Goal: Task Accomplishment & Management: Complete application form

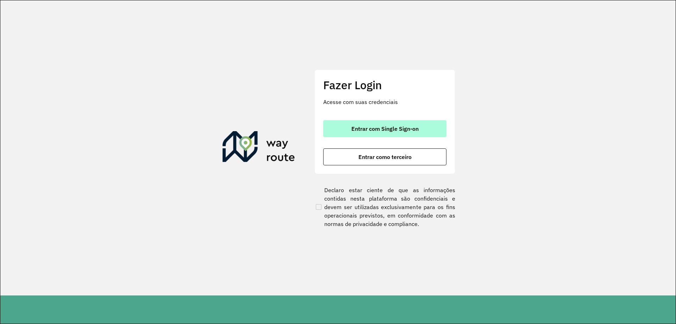
click at [417, 128] on span "Entrar com Single Sign-on" at bounding box center [384, 129] width 67 height 6
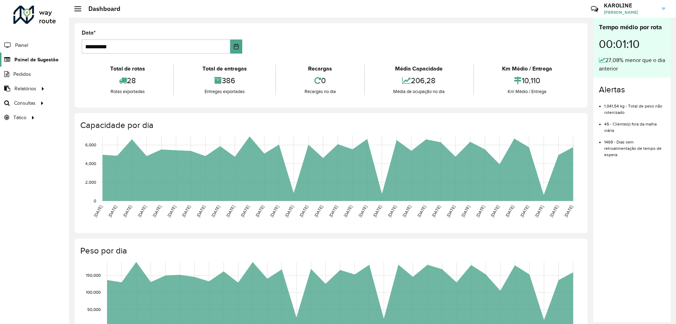
click at [40, 55] on link "Painel de Sugestão" at bounding box center [29, 59] width 58 height 14
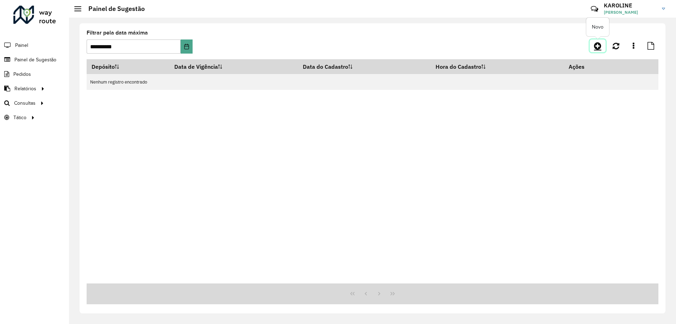
click at [598, 44] on icon at bounding box center [597, 46] width 7 height 8
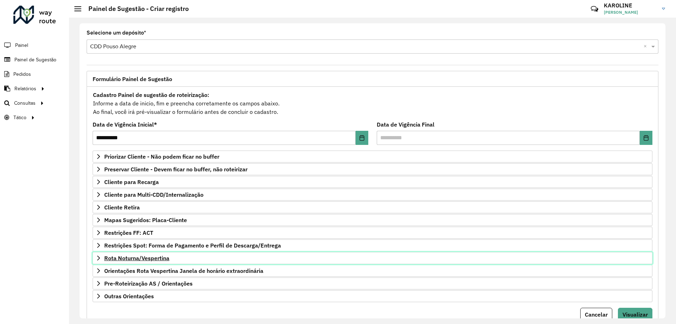
click at [156, 255] on span "Rota Noturna/Vespertina" at bounding box center [136, 258] width 65 height 6
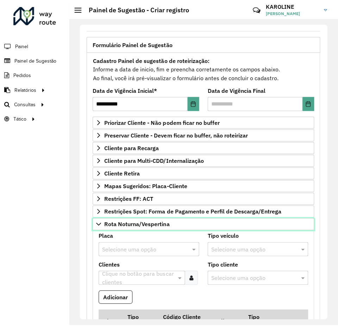
scroll to position [70, 0]
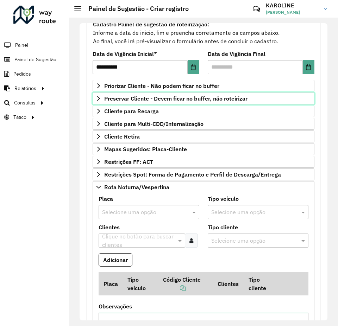
click at [101, 99] on icon at bounding box center [99, 99] width 6 height 6
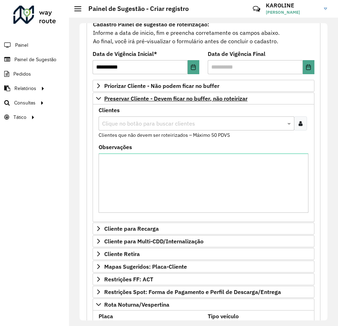
click at [122, 123] on input "text" at bounding box center [192, 124] width 185 height 8
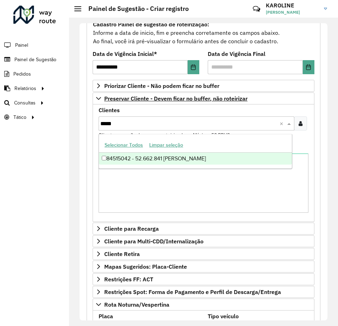
type input "*****"
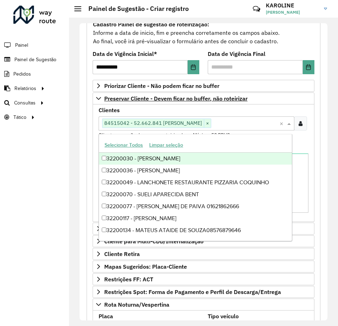
click at [307, 142] on formly-field "Clientes Clique no botão para buscar clientes 84515042 - 52.662.841 ANAELI MAUR…" at bounding box center [203, 126] width 218 height 37
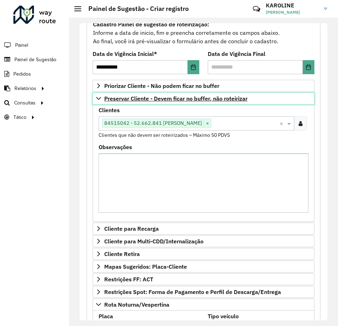
click at [96, 97] on icon at bounding box center [99, 99] width 6 height 6
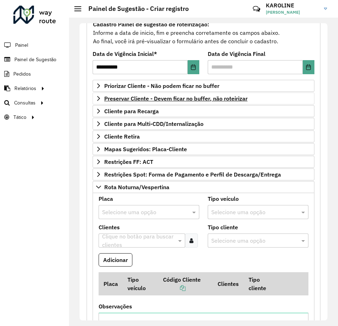
click at [143, 209] on input "text" at bounding box center [142, 212] width 80 height 8
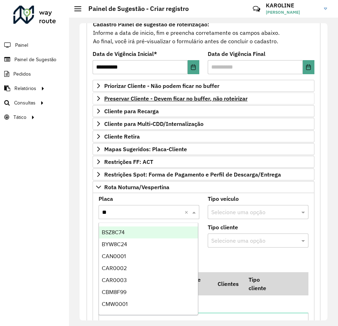
type input "***"
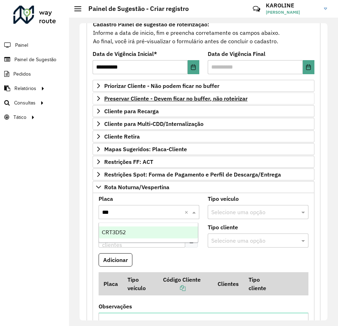
click at [118, 230] on span "CRT3D52" at bounding box center [114, 233] width 24 height 6
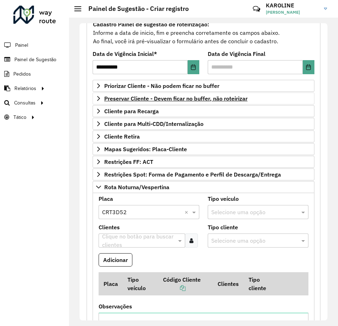
click at [191, 243] on icon at bounding box center [191, 241] width 4 height 6
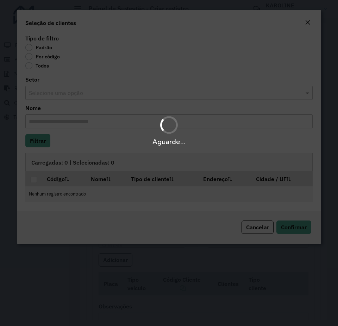
click at [52, 54] on div "Aguarde..." at bounding box center [169, 163] width 338 height 326
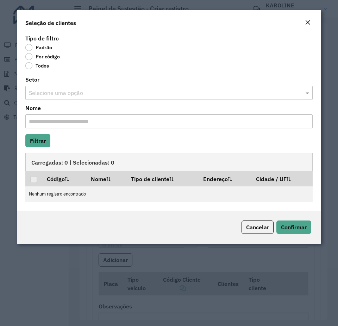
click at [26, 57] on body "**********" at bounding box center [169, 163] width 338 height 326
click at [38, 59] on label "Por código" at bounding box center [42, 56] width 34 height 7
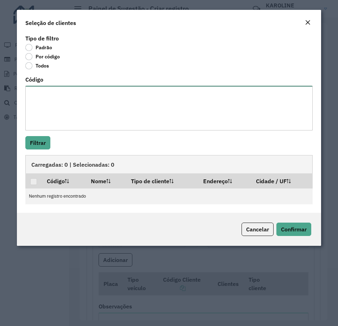
click at [100, 103] on textarea "Código" at bounding box center [168, 108] width 287 height 45
paste textarea "**** ***** **** **** ***** ***** ***** **** ***** **** *****"
type textarea "**** ***** **** **** ***** ***** ***** **** ***** **** *****"
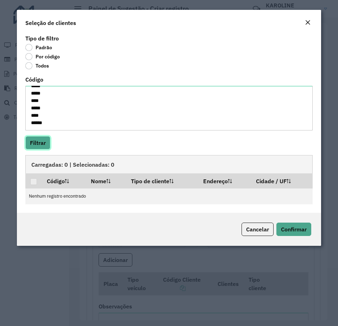
click at [44, 140] on button "Filtrar" at bounding box center [37, 142] width 25 height 13
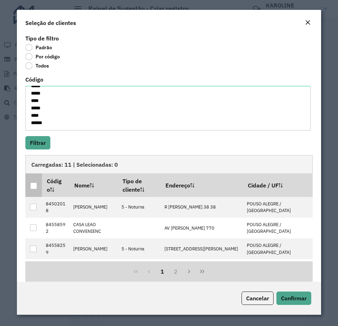
click at [30, 182] on th at bounding box center [33, 185] width 17 height 23
click at [38, 187] on th at bounding box center [33, 185] width 17 height 23
click at [34, 187] on div at bounding box center [33, 186] width 7 height 7
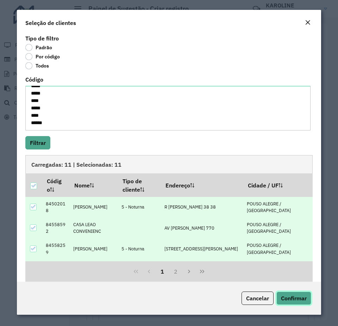
click at [300, 303] on button "Confirmar" at bounding box center [293, 298] width 35 height 13
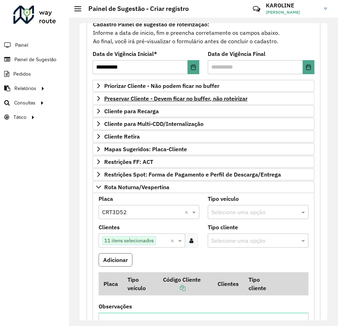
click at [122, 263] on button "Adicionar" at bounding box center [116, 259] width 34 height 13
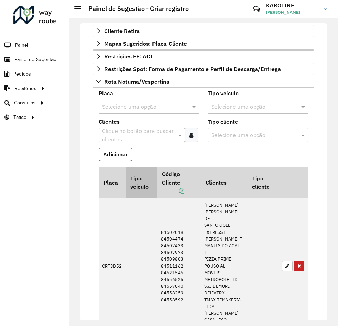
scroll to position [211, 0]
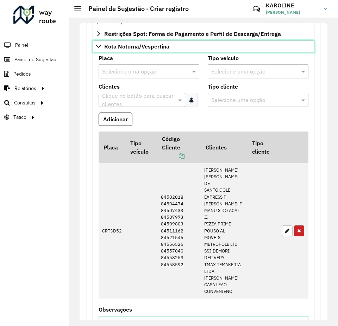
click at [100, 47] on icon at bounding box center [99, 47] width 6 height 6
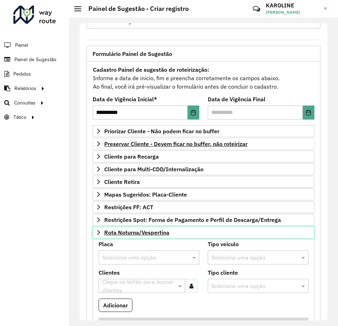
scroll to position [25, 0]
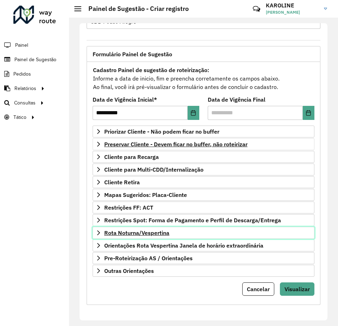
click at [96, 233] on icon at bounding box center [99, 233] width 6 height 6
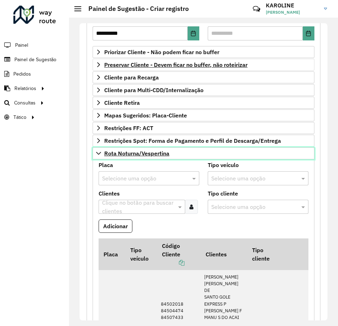
scroll to position [211, 0]
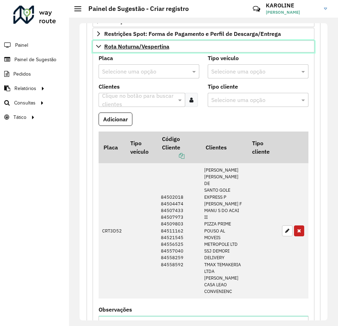
click at [97, 48] on icon at bounding box center [99, 47] width 6 height 6
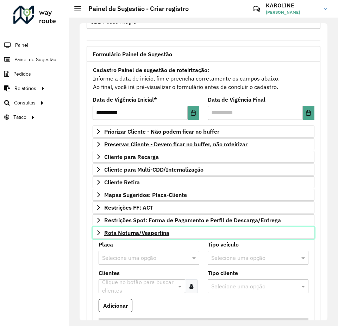
scroll to position [25, 0]
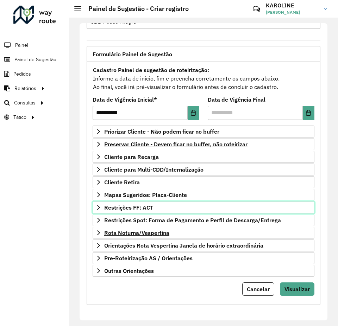
click at [146, 206] on span "Restrições FF: ACT" at bounding box center [128, 208] width 49 height 6
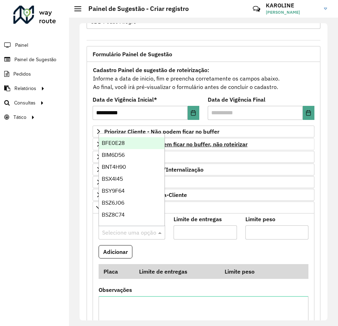
click at [144, 236] on input "text" at bounding box center [124, 233] width 45 height 8
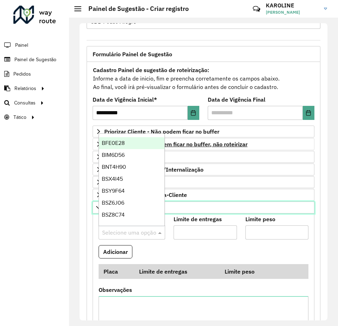
click at [195, 203] on link "Restrições FF: ACT" at bounding box center [204, 208] width 222 height 12
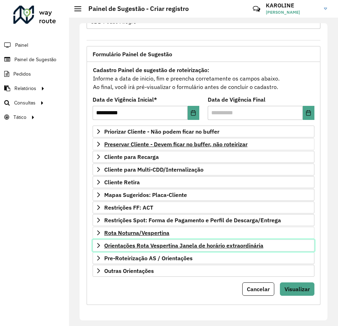
click at [204, 241] on link "Orientações Rota Vespertina Janela de horário extraordinária" at bounding box center [204, 246] width 222 height 12
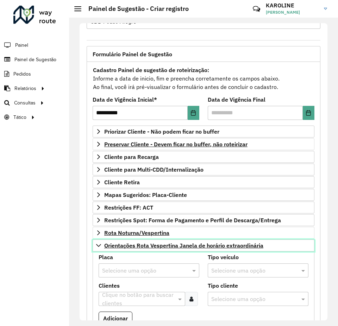
click at [204, 241] on link "Orientações Rota Vespertina Janela de horário extraordinária" at bounding box center [204, 246] width 222 height 12
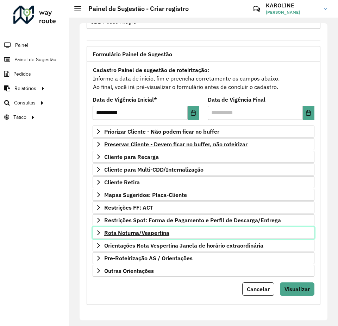
click at [99, 233] on icon at bounding box center [99, 233] width 6 height 6
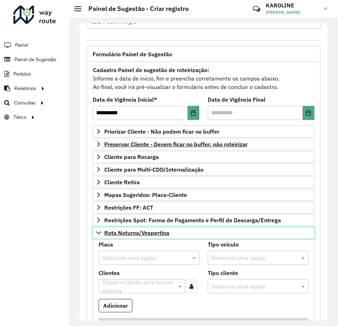
scroll to position [130, 0]
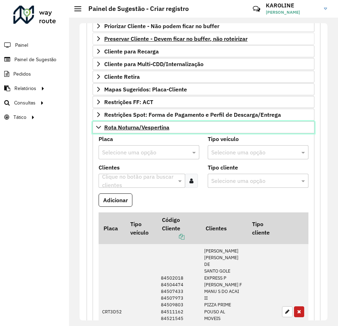
click at [99, 125] on icon at bounding box center [99, 128] width 6 height 6
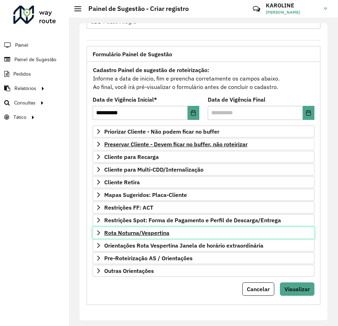
scroll to position [25, 0]
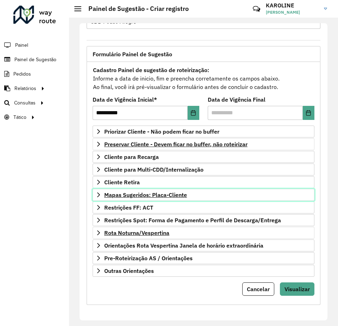
click at [99, 195] on icon at bounding box center [99, 195] width 6 height 6
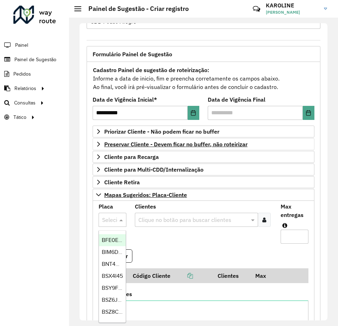
click at [112, 218] on div at bounding box center [113, 219] width 28 height 9
type input "***"
click at [107, 243] on span "BWQ0295" at bounding box center [115, 240] width 26 height 6
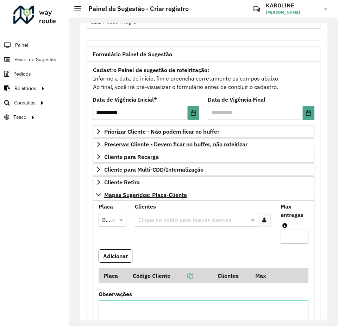
scroll to position [0, 0]
click at [264, 219] on icon at bounding box center [264, 220] width 4 height 6
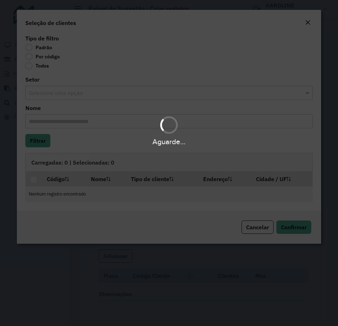
click at [42, 60] on div "Aguarde..." at bounding box center [169, 163] width 338 height 326
click at [36, 60] on body "**********" at bounding box center [169, 163] width 338 height 326
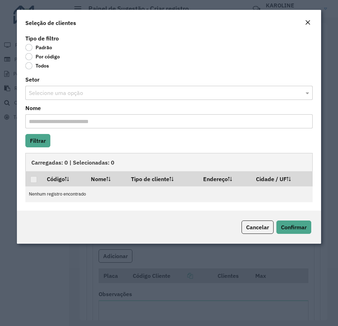
click at [29, 55] on label "Por código" at bounding box center [42, 56] width 34 height 7
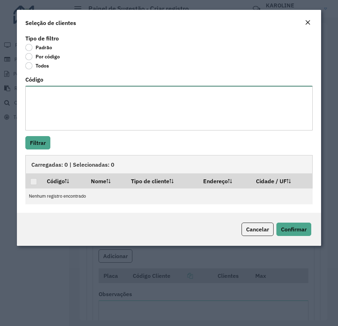
click at [87, 114] on textarea "Código" at bounding box center [168, 108] width 287 height 45
paste textarea "***** ***** ***** *****"
type textarea "***** ***** ***** *****"
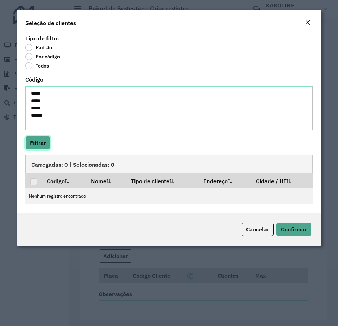
click at [43, 146] on button "Filtrar" at bounding box center [37, 142] width 25 height 13
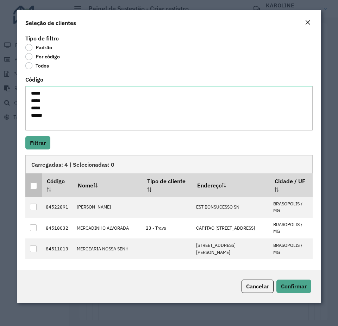
click at [32, 188] on div at bounding box center [33, 186] width 7 height 7
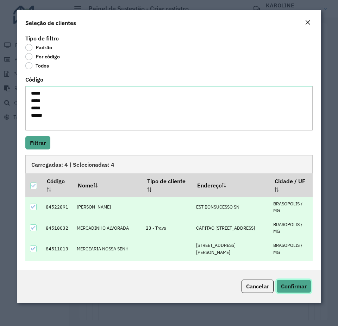
drag, startPoint x: 303, startPoint y: 283, endPoint x: 296, endPoint y: 284, distance: 7.0
click at [302, 284] on span "Confirmar" at bounding box center [294, 286] width 26 height 7
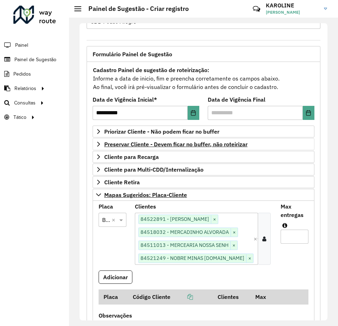
click at [291, 234] on input "Max entregas" at bounding box center [295, 237] width 28 height 14
type input "*"
click at [113, 276] on button "Adicionar" at bounding box center [116, 277] width 34 height 13
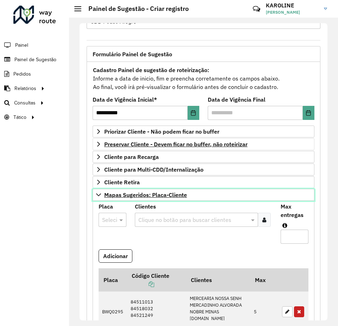
click at [99, 195] on icon at bounding box center [98, 195] width 5 height 3
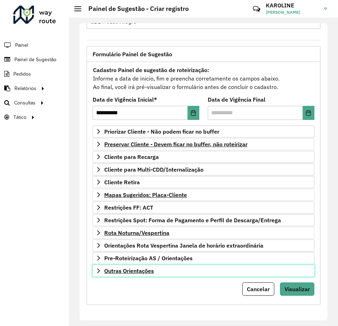
click at [128, 271] on span "Outras Orientações" at bounding box center [129, 271] width 50 height 6
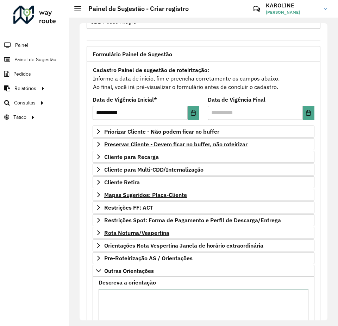
click at [121, 295] on textarea "Descreva a orientação" at bounding box center [204, 318] width 210 height 59
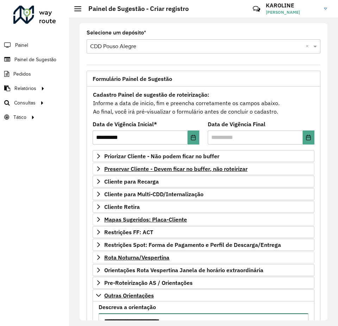
type textarea "**********"
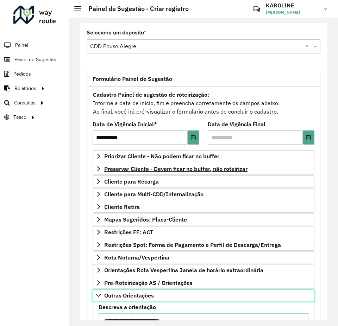
click at [96, 297] on icon at bounding box center [99, 296] width 6 height 6
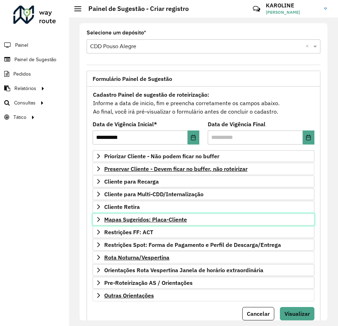
click at [103, 217] on link "Mapas Sugeridos: Placa-Cliente" at bounding box center [204, 220] width 222 height 12
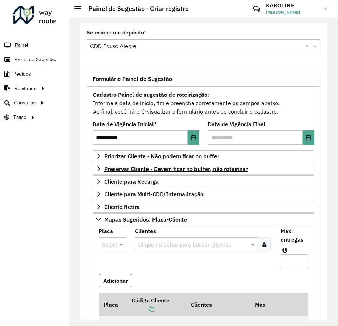
click at [112, 244] on div at bounding box center [113, 244] width 28 height 9
type input "***"
click at [110, 230] on span "JBS8I15" at bounding box center [111, 228] width 19 height 6
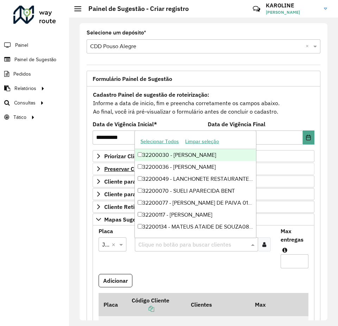
click at [209, 243] on input "text" at bounding box center [193, 245] width 112 height 8
click at [203, 241] on input "text" at bounding box center [193, 245] width 112 height 8
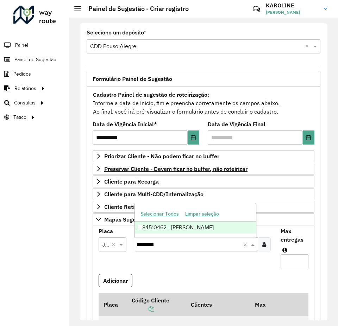
type input "********"
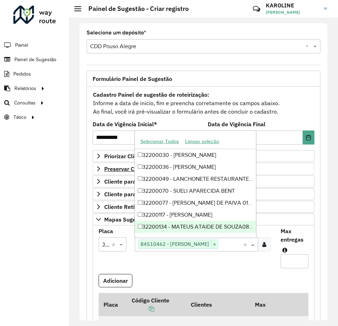
click at [289, 261] on input "Max entregas" at bounding box center [295, 262] width 28 height 14
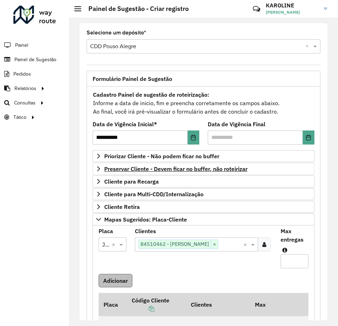
type input "*"
click at [114, 283] on button "Adicionar" at bounding box center [116, 280] width 34 height 13
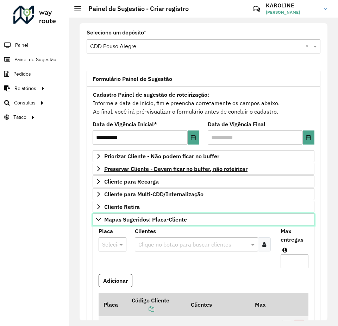
click at [100, 219] on icon at bounding box center [98, 219] width 5 height 3
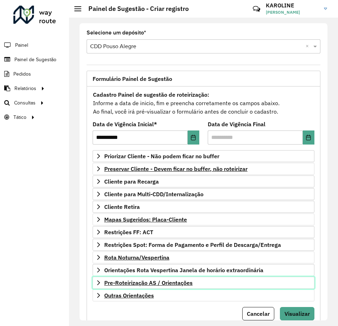
click at [168, 280] on span "Pre-Roteirização AS / Orientações" at bounding box center [148, 283] width 88 height 6
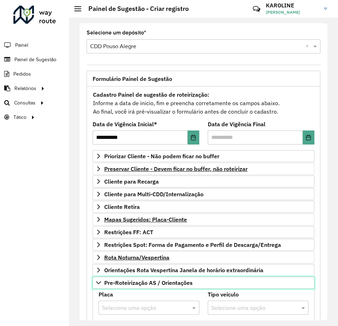
scroll to position [35, 0]
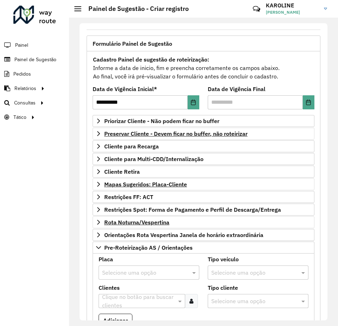
click at [146, 272] on input "text" at bounding box center [142, 273] width 80 height 8
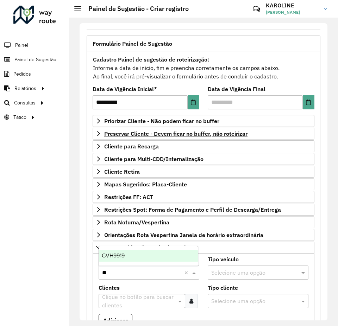
type input "***"
click at [145, 260] on div "GVH9919" at bounding box center [148, 256] width 99 height 12
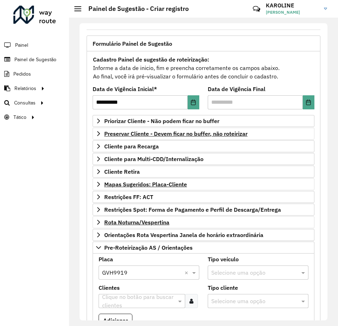
scroll to position [70, 0]
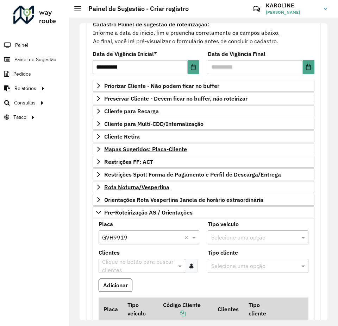
click at [163, 260] on div "Clique no botão para buscar clientes" at bounding box center [142, 266] width 85 height 17
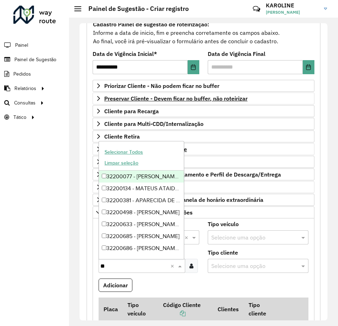
type input "***"
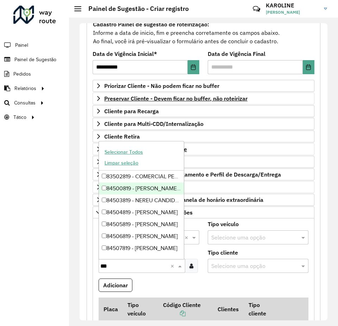
click at [144, 186] on div "84500819 - MAGLIONI RIBEIRO E C" at bounding box center [141, 189] width 85 height 12
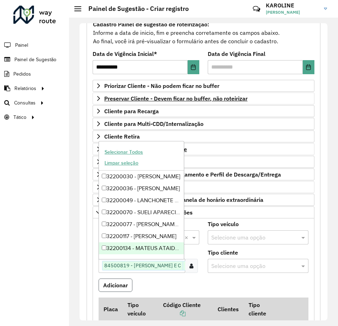
click at [120, 287] on button "Adicionar" at bounding box center [116, 285] width 34 height 13
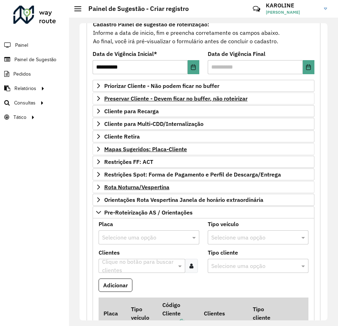
click at [137, 237] on input "text" at bounding box center [142, 238] width 80 height 8
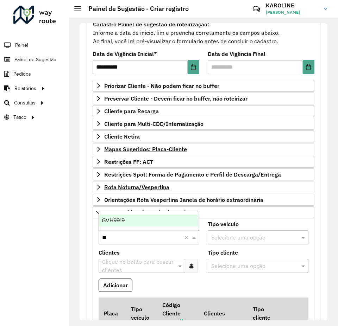
type input "***"
click at [128, 221] on div "GVH9919" at bounding box center [148, 221] width 99 height 12
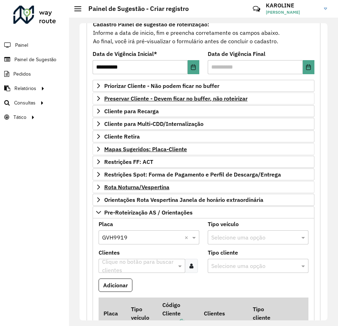
click at [140, 266] on input "text" at bounding box center [138, 266] width 76 height 8
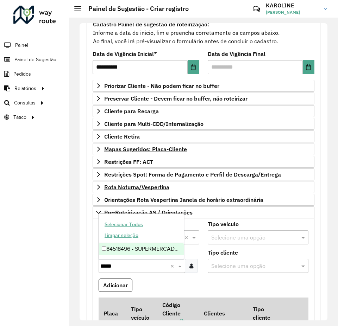
type input "*****"
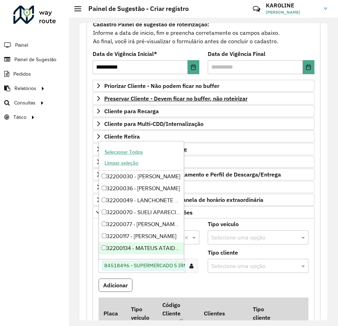
click at [114, 282] on button "Adicionar" at bounding box center [116, 285] width 34 height 13
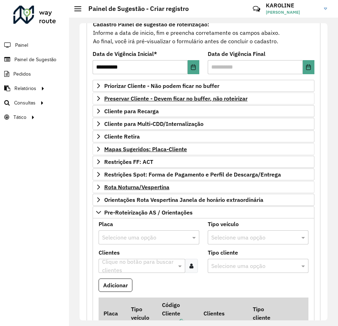
scroll to position [176, 0]
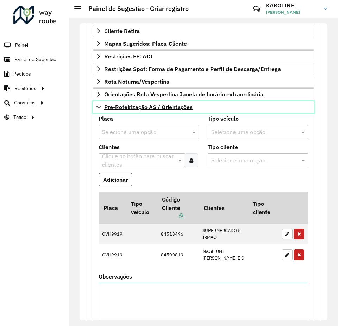
click at [98, 107] on icon at bounding box center [98, 107] width 5 height 3
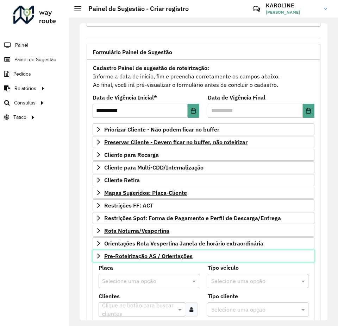
scroll to position [25, 0]
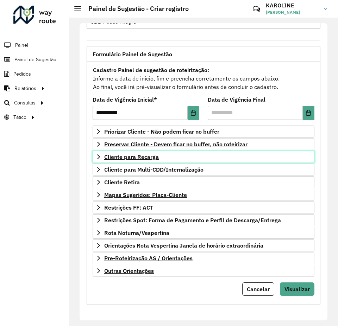
click at [133, 155] on span "Cliente para Recarga" at bounding box center [131, 157] width 55 height 6
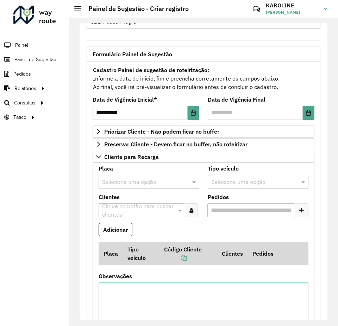
click at [130, 182] on input "text" at bounding box center [142, 182] width 80 height 8
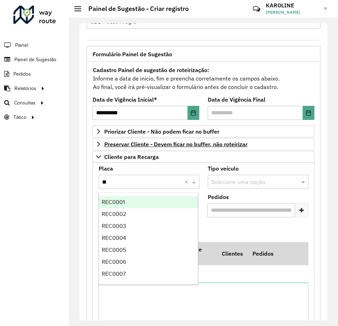
type input "***"
click at [127, 200] on div "REC0001" at bounding box center [148, 202] width 99 height 12
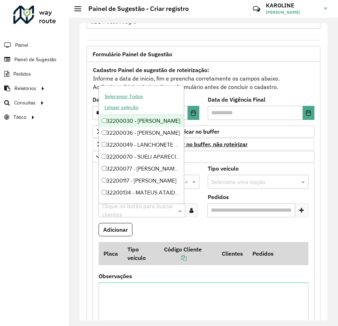
click at [139, 207] on input "text" at bounding box center [138, 211] width 76 height 8
type input "***"
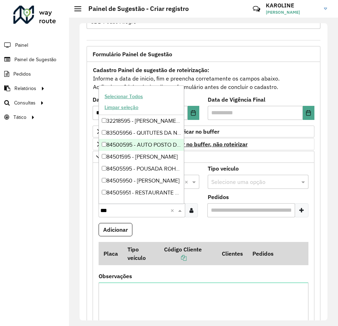
click at [107, 145] on div "84500595 - AUTO POSTO DAS INDUS" at bounding box center [141, 145] width 85 height 12
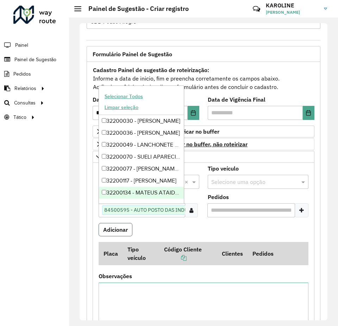
click at [130, 231] on button "Adicionar" at bounding box center [116, 229] width 34 height 13
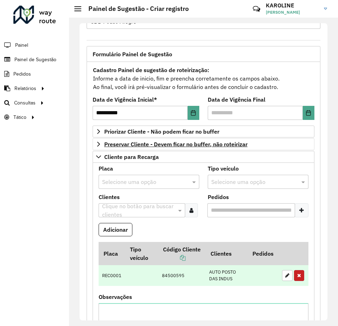
click at [300, 281] on button "button" at bounding box center [299, 275] width 10 height 11
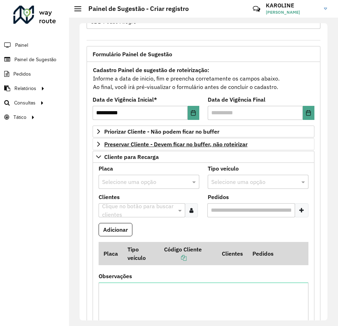
click at [140, 184] on input "text" at bounding box center [142, 182] width 80 height 8
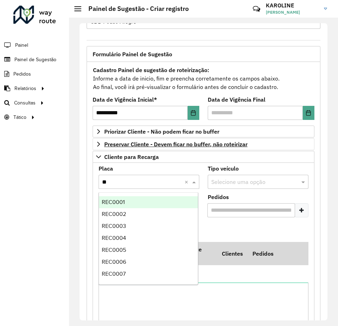
type input "***"
click at [117, 201] on span "REC0001" at bounding box center [113, 202] width 23 height 6
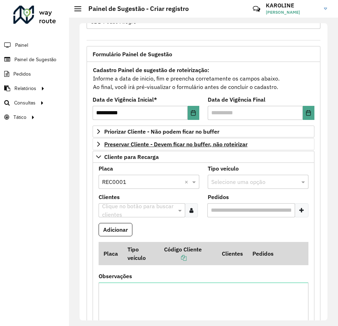
click at [192, 213] on icon at bounding box center [191, 211] width 4 height 6
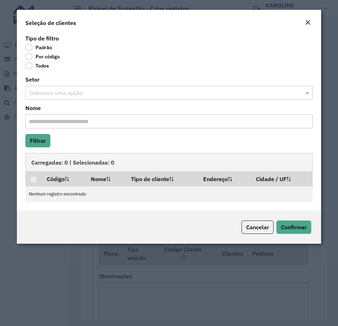
click at [35, 58] on label "Por código" at bounding box center [42, 56] width 34 height 7
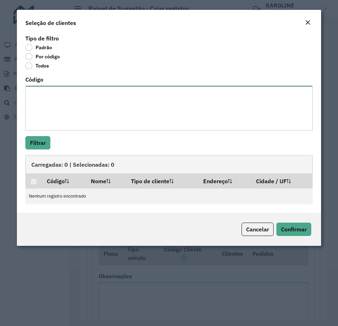
click at [65, 113] on textarea "Código" at bounding box center [168, 108] width 287 height 45
type textarea "*"
click at [34, 116] on textarea "***" at bounding box center [168, 108] width 287 height 45
click at [44, 95] on textarea "***" at bounding box center [168, 108] width 287 height 45
type textarea "*** ****"
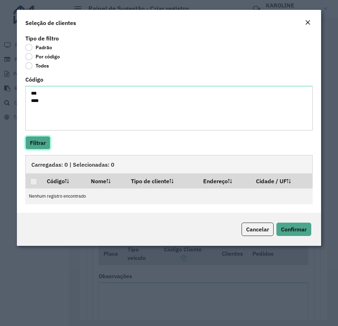
click at [34, 145] on button "Filtrar" at bounding box center [37, 142] width 25 height 13
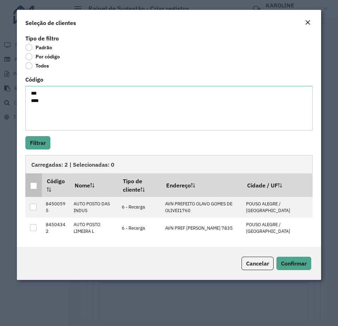
click at [33, 185] on div at bounding box center [33, 186] width 7 height 7
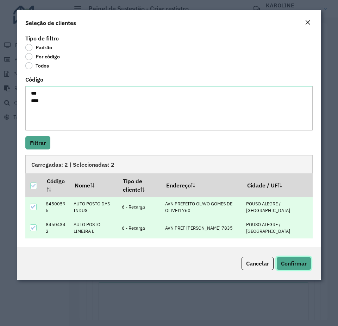
click at [299, 269] on button "Confirmar" at bounding box center [293, 263] width 35 height 13
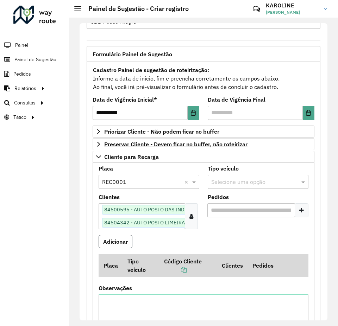
click at [124, 243] on button "Adicionar" at bounding box center [116, 241] width 34 height 13
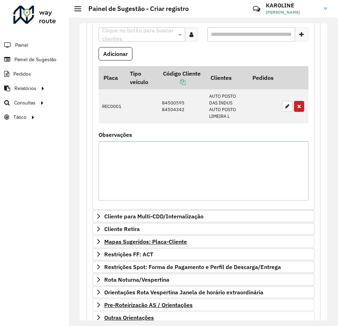
scroll to position [256, 0]
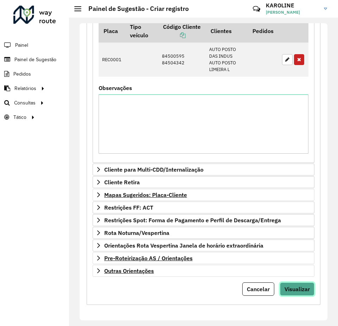
click at [299, 289] on span "Visualizar" at bounding box center [296, 289] width 25 height 7
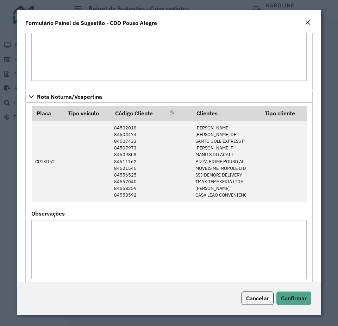
scroll to position [598, 0]
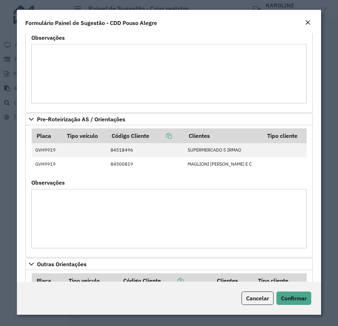
click at [71, 206] on textarea "Observações" at bounding box center [168, 218] width 275 height 59
click at [52, 214] on textarea "Observações" at bounding box center [168, 218] width 275 height 59
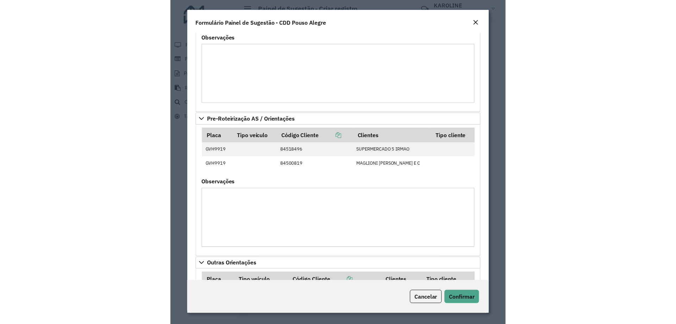
scroll to position [707, 0]
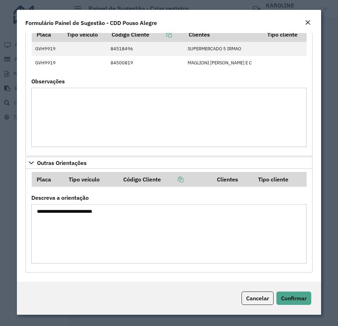
click at [150, 77] on formly-field "Placa Tipo veículo Código Cliente Clientes Tipo cliente GVH9919 84518496 SUPERM…" at bounding box center [169, 53] width 284 height 52
click at [164, 114] on textarea "Observações" at bounding box center [168, 117] width 275 height 59
click at [304, 295] on button "Confirmar" at bounding box center [293, 298] width 35 height 13
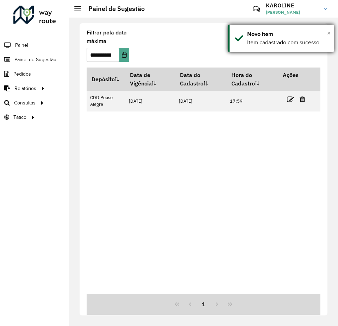
click at [328, 34] on span "×" at bounding box center [329, 33] width 4 height 8
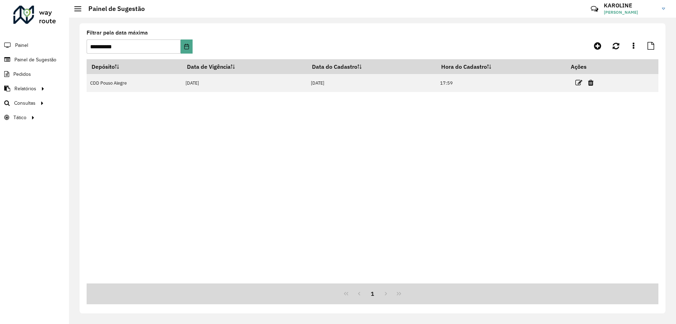
click at [298, 234] on div "Depósito Data de Vigência Data do Cadastro Hora do Cadastro Ações CDD Pouso Ale…" at bounding box center [373, 171] width 572 height 224
